Goal: Information Seeking & Learning: Learn about a topic

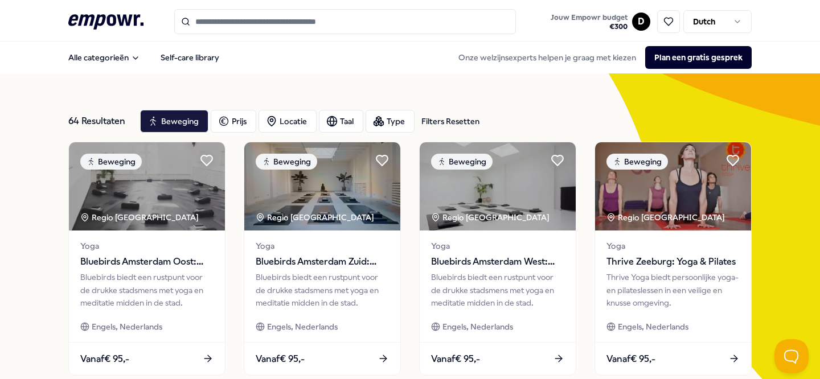
click at [122, 23] on icon at bounding box center [105, 21] width 75 height 15
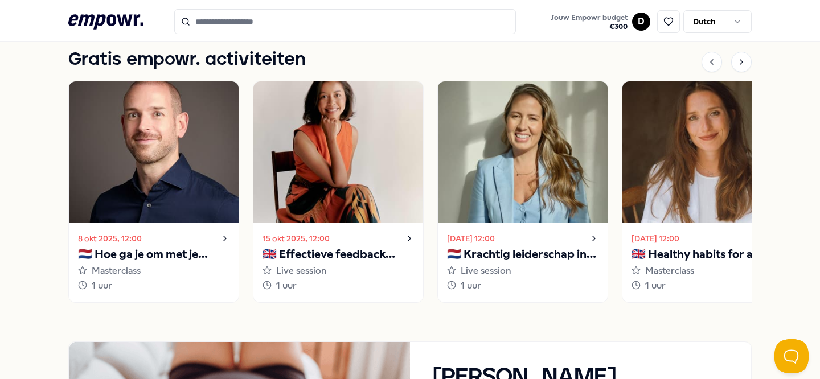
scroll to position [824, 0]
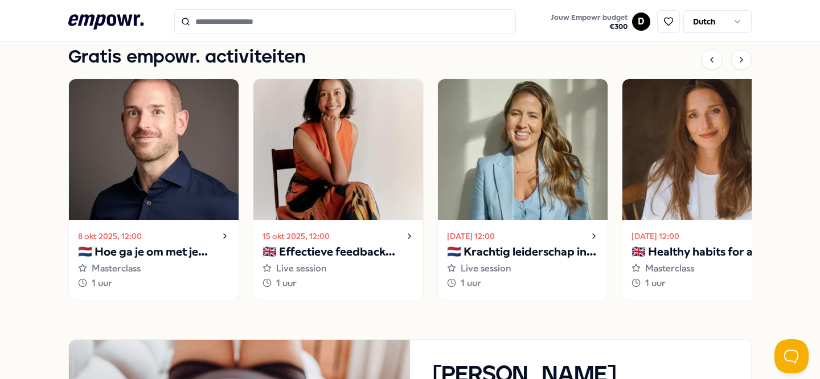
click at [226, 236] on icon at bounding box center [224, 237] width 9 height 14
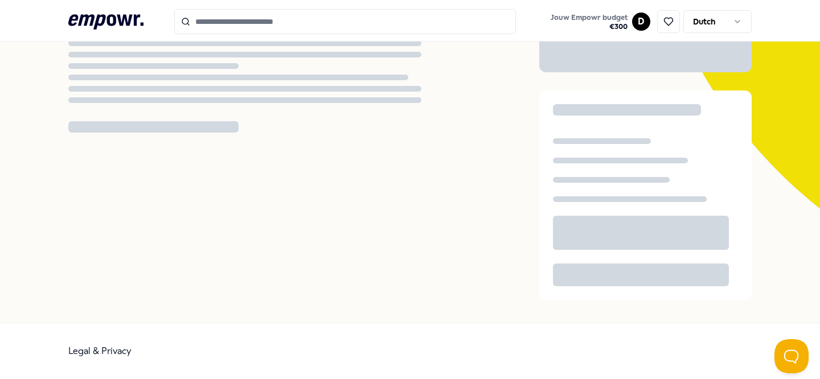
scroll to position [73, 0]
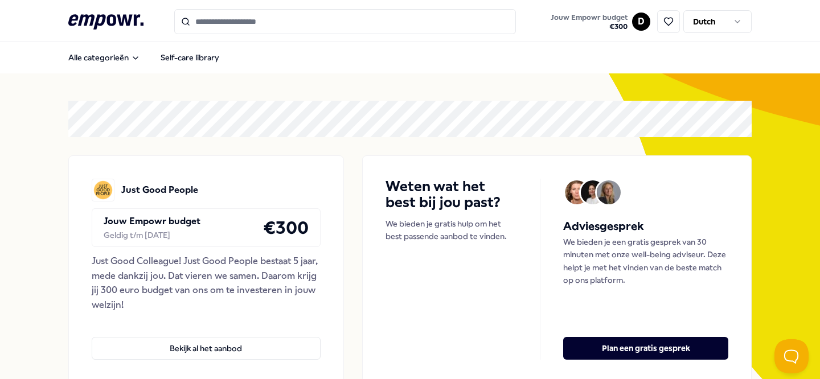
click at [236, 28] on input "Search for products, categories or subcategories" at bounding box center [345, 21] width 342 height 25
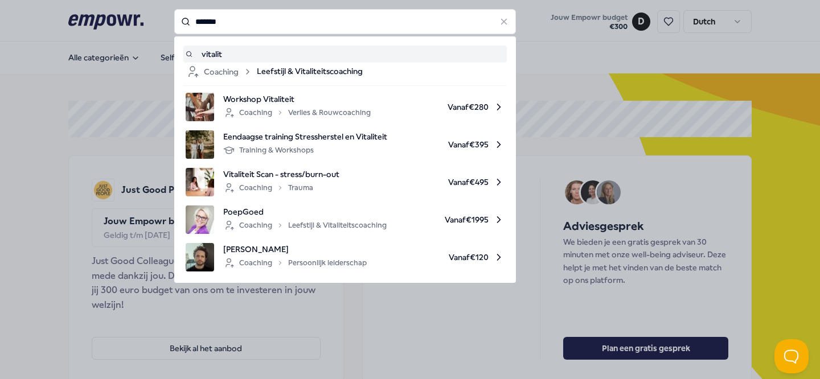
type input "*******"
